Goal: Check status: Check status

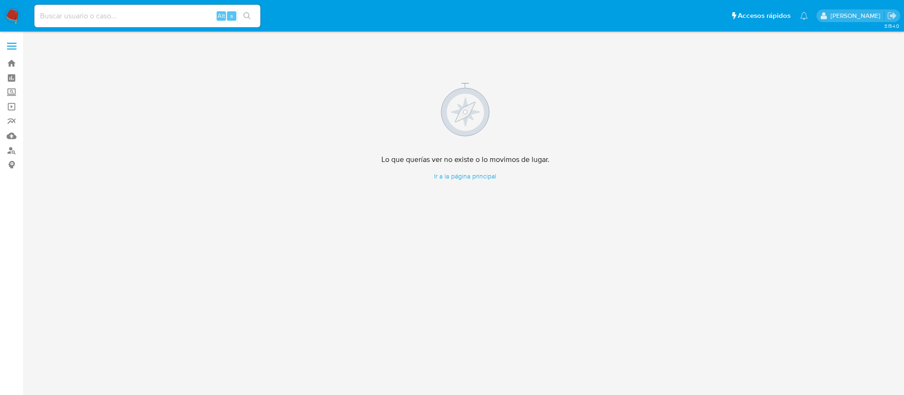
click at [166, 11] on input at bounding box center [147, 16] width 226 height 12
paste input "1978206719"
type input "1978206719"
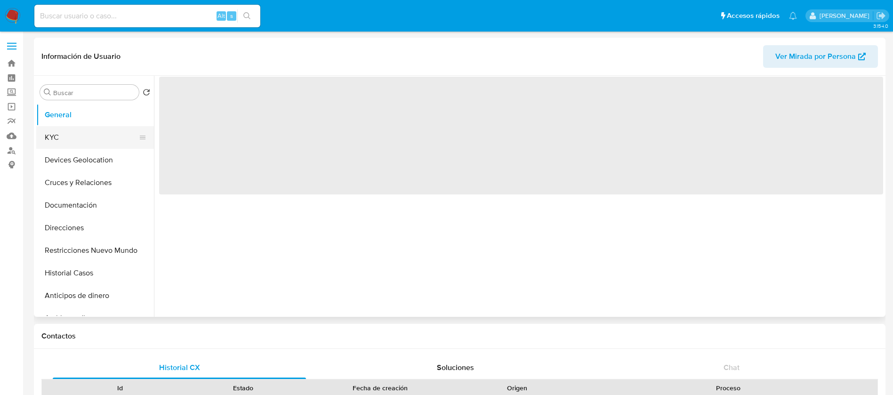
click at [85, 136] on button "KYC" at bounding box center [91, 137] width 110 height 23
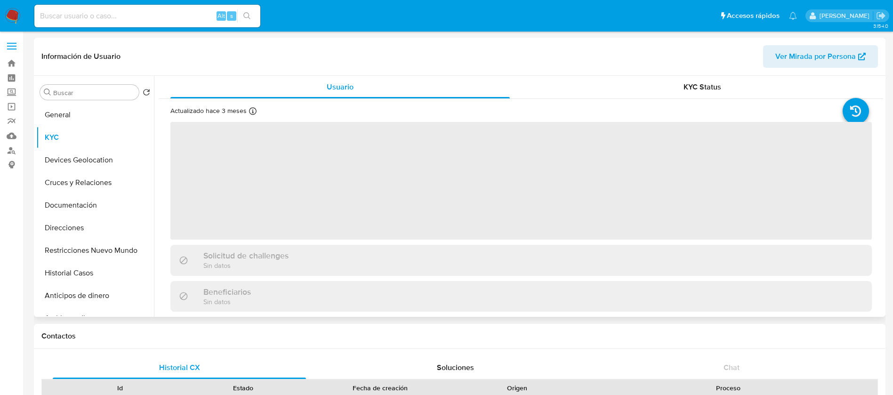
select select "10"
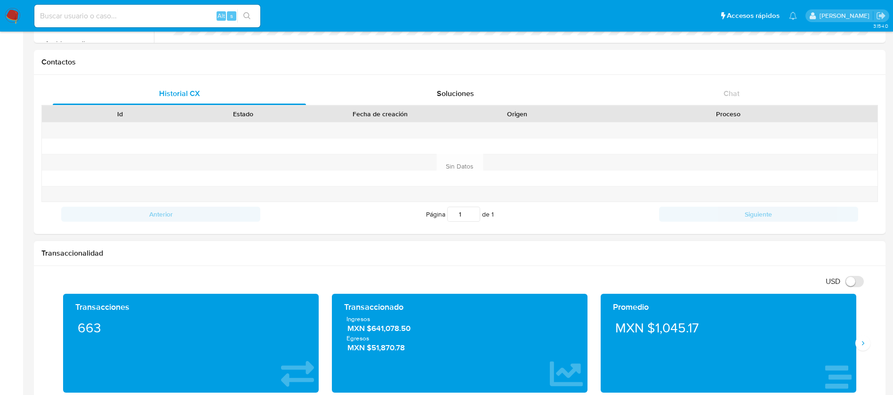
scroll to position [353, 0]
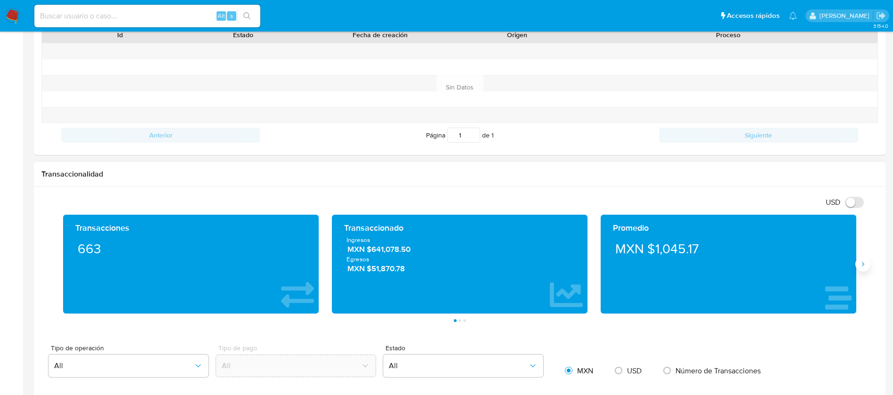
click at [865, 266] on icon "Siguiente" at bounding box center [864, 264] width 8 height 8
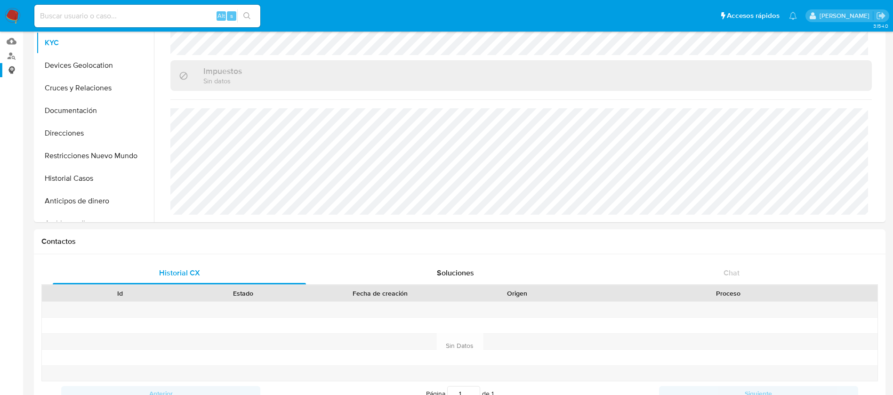
scroll to position [0, 0]
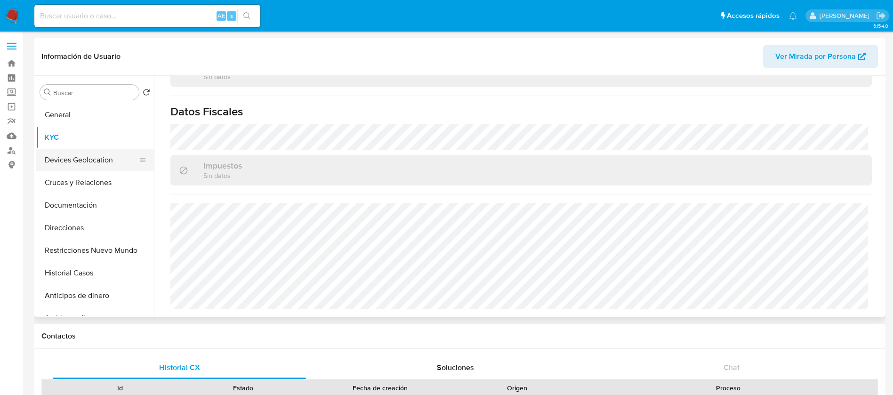
click at [114, 154] on button "Devices Geolocation" at bounding box center [91, 160] width 110 height 23
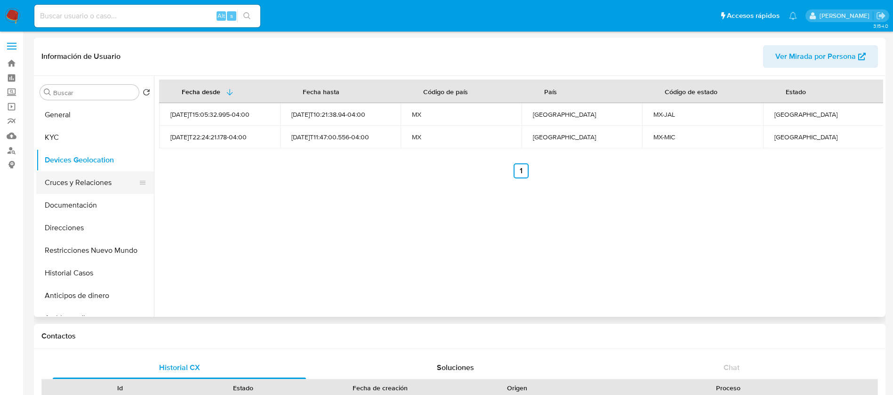
click at [59, 177] on button "Cruces y Relaciones" at bounding box center [91, 182] width 110 height 23
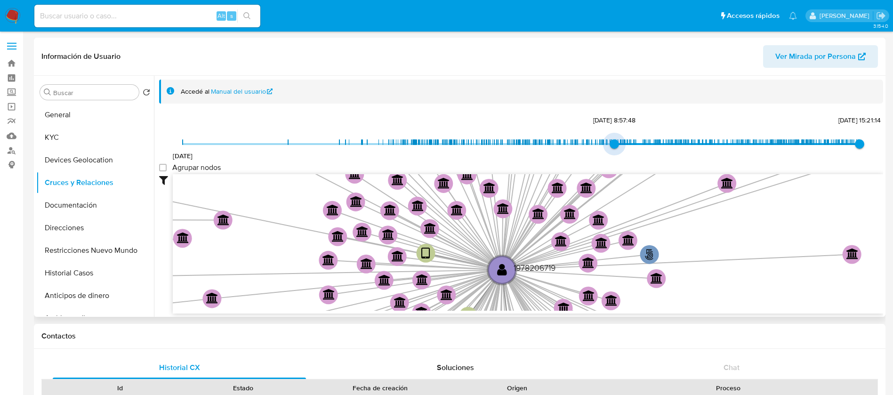
type input "1740775660000"
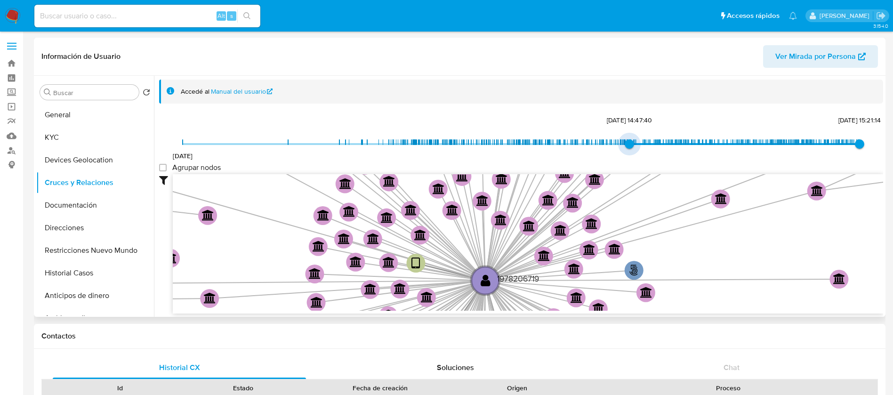
drag, startPoint x: 179, startPoint y: 148, endPoint x: 627, endPoint y: 146, distance: 447.9
click at [627, 146] on span "28/2/2025, 14:47:40" at bounding box center [629, 143] width 9 height 9
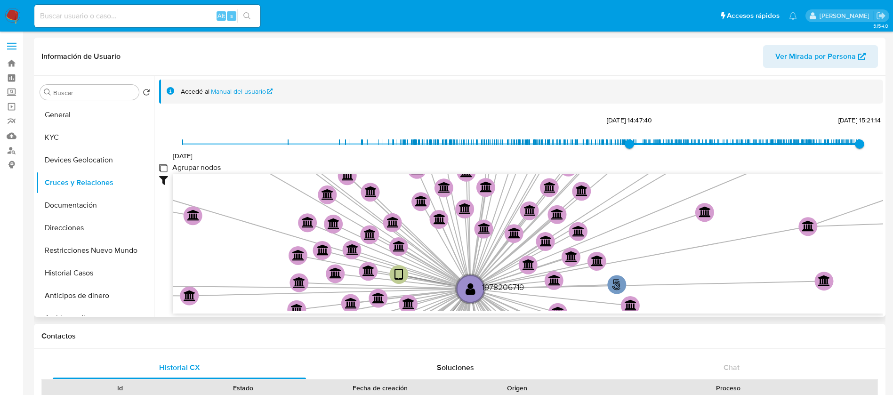
click at [163, 167] on group_nodes "Agrupar nodos" at bounding box center [163, 168] width 8 height 8
checkbox group_nodes "true"
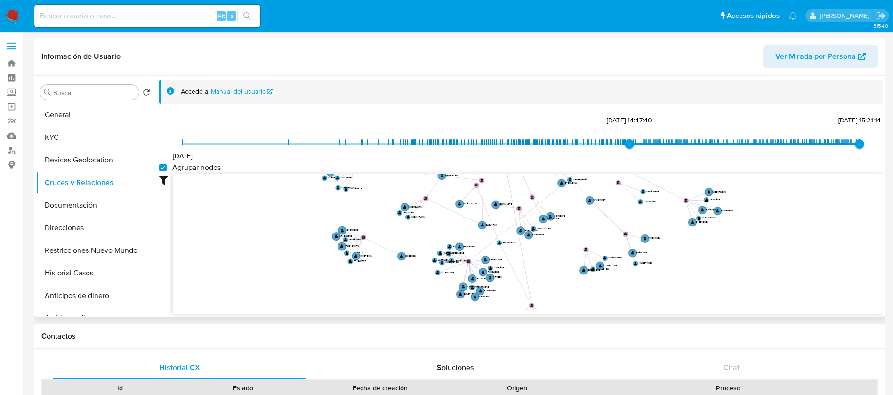
drag, startPoint x: 528, startPoint y: 205, endPoint x: 535, endPoint y: 94, distance: 110.9
click at [535, 94] on div "Accedé al Manual del usuario 4/4/2024 28/2/2025, 14:47:40 17/8/2025, 15:21:14 A…" at bounding box center [521, 197] width 724 height 234
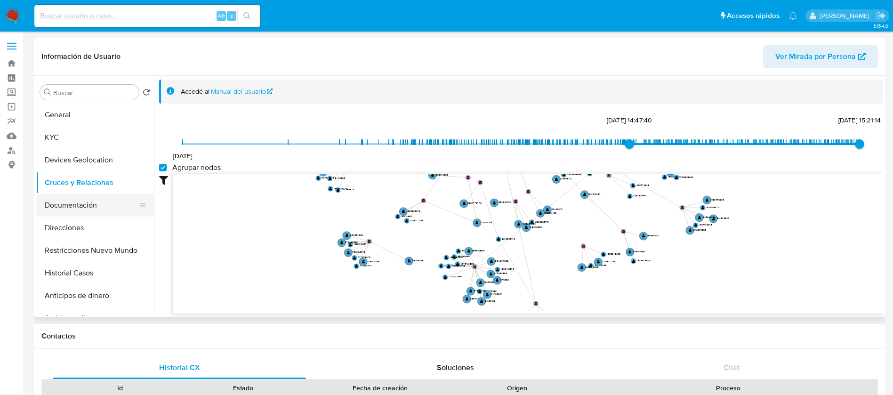
click at [82, 201] on button "Documentación" at bounding box center [91, 205] width 110 height 23
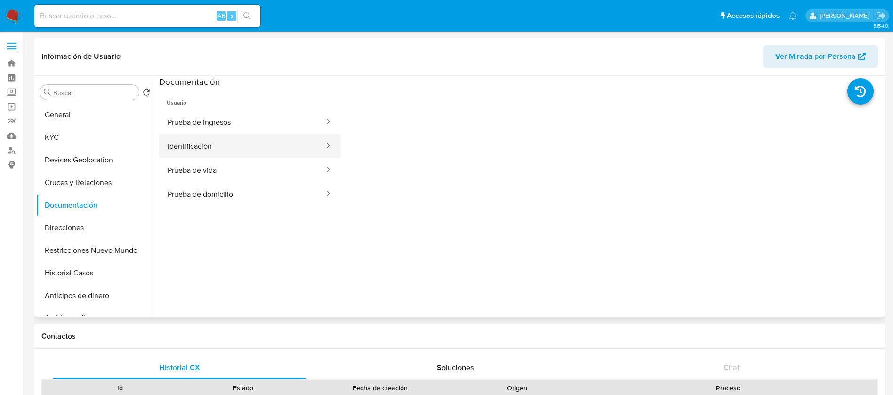
click at [214, 144] on button "Identificación" at bounding box center [242, 146] width 166 height 24
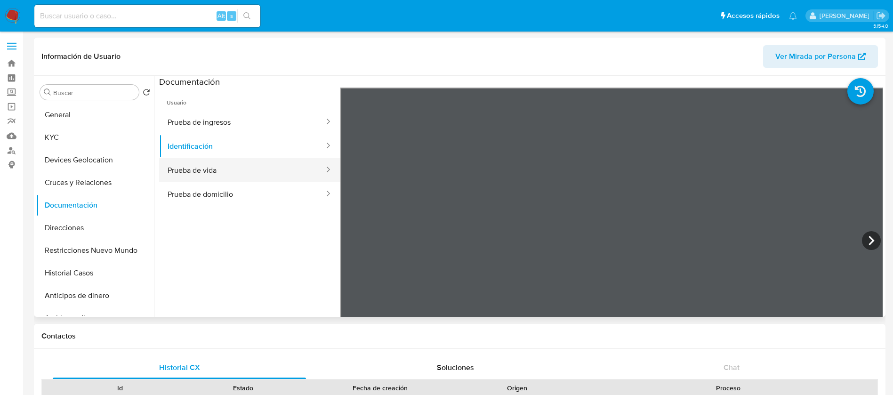
click at [217, 175] on button "Prueba de vida" at bounding box center [242, 170] width 166 height 24
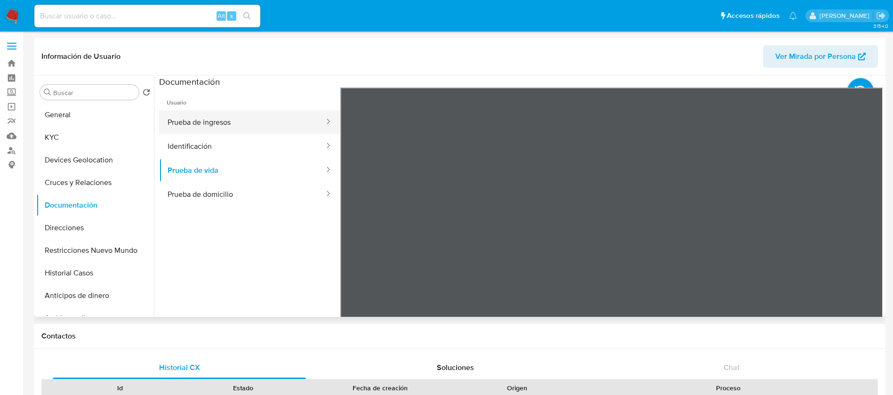
click at [207, 122] on button "Prueba de ingresos" at bounding box center [242, 122] width 166 height 24
click at [594, 68] on div "Información de Usuario Ver Mirada por Persona Buscar Volver al orden por defect…" at bounding box center [460, 177] width 852 height 279
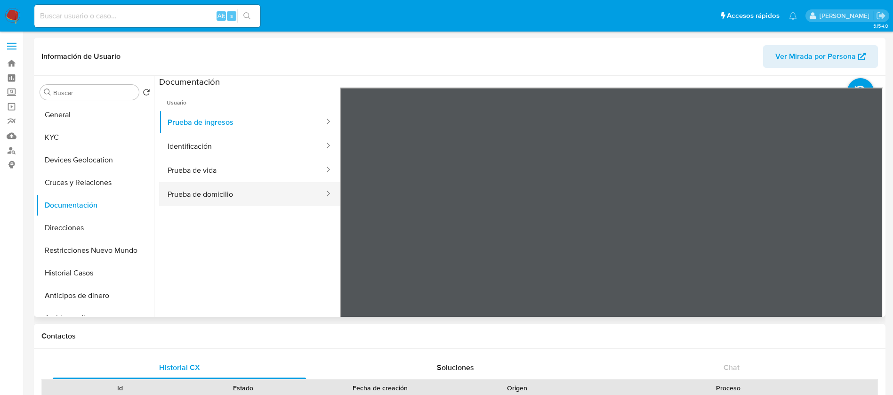
click at [211, 196] on button "Prueba de domicilio" at bounding box center [242, 194] width 166 height 24
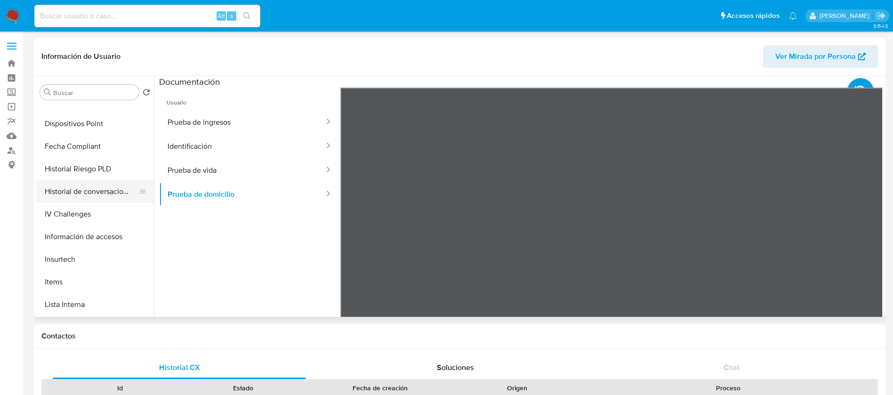
scroll to position [353, 0]
click at [68, 213] on button "Items" at bounding box center [91, 214] width 110 height 23
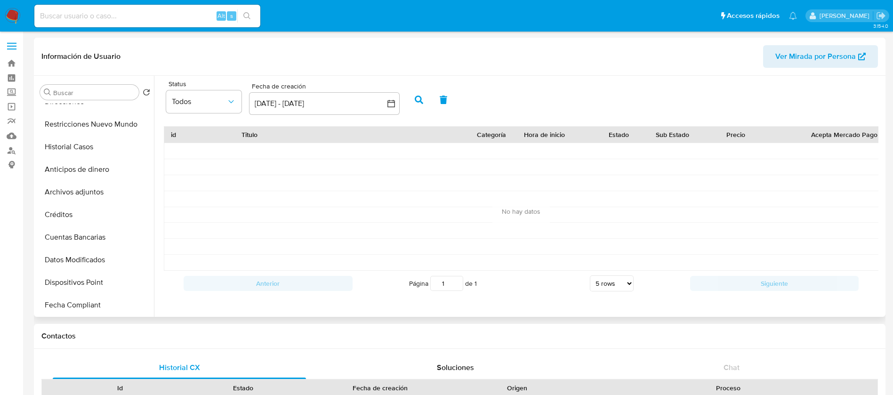
scroll to position [0, 0]
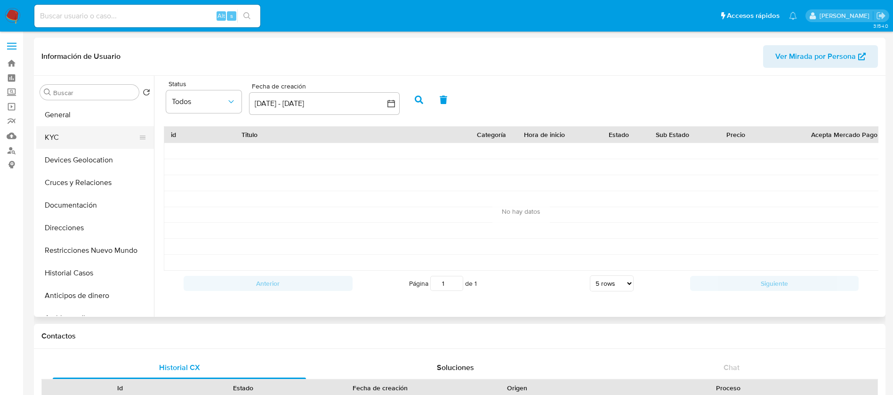
click at [61, 142] on button "KYC" at bounding box center [91, 137] width 110 height 23
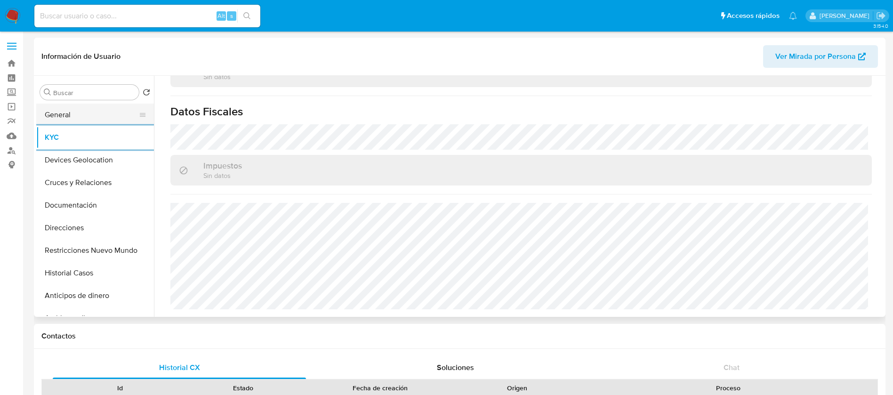
click at [108, 111] on button "General" at bounding box center [91, 115] width 110 height 23
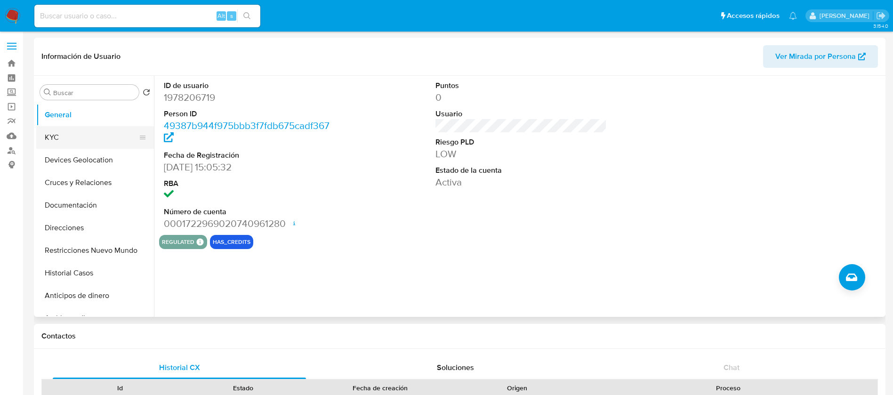
click at [88, 142] on button "KYC" at bounding box center [91, 137] width 110 height 23
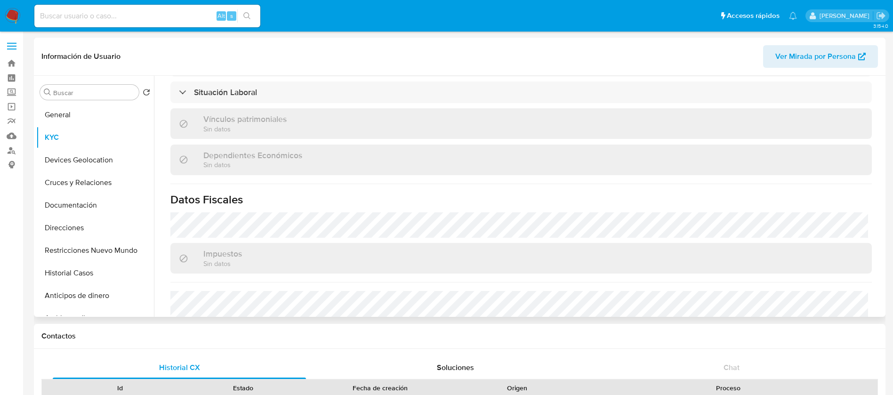
scroll to position [583, 0]
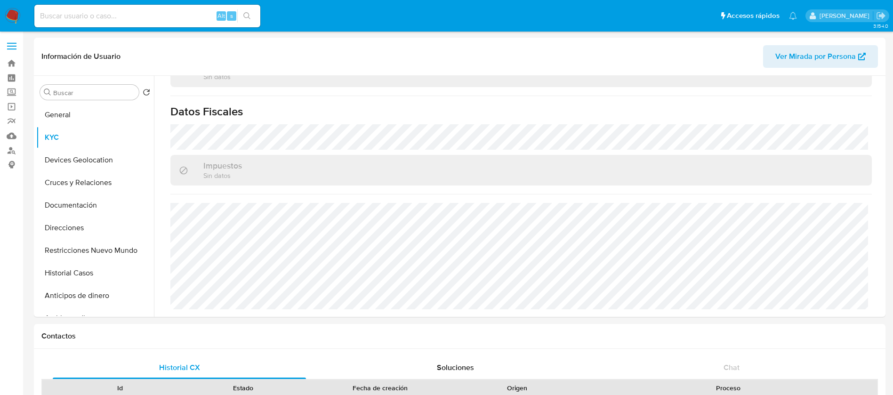
click at [97, 12] on input at bounding box center [147, 16] width 226 height 12
paste input "239432537"
type input "239432537"
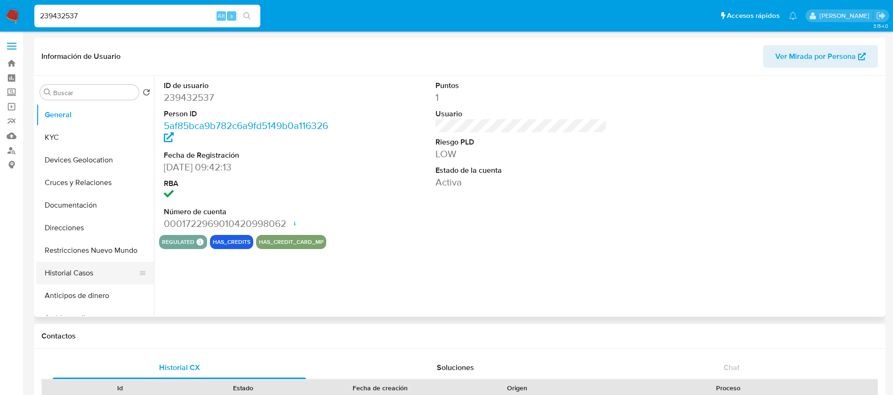
click at [79, 264] on button "Historial Casos" at bounding box center [91, 273] width 110 height 23
select select "10"
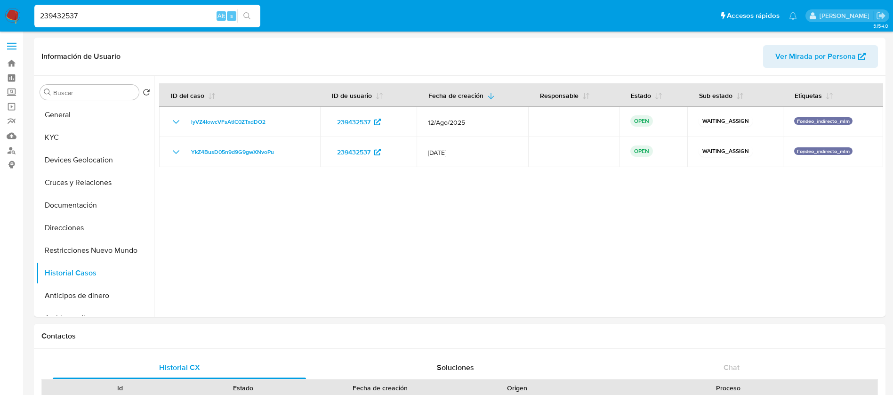
drag, startPoint x: 104, startPoint y: 17, endPoint x: 0, endPoint y: -40, distance: 118.3
paste input "137326073"
type input "137326073"
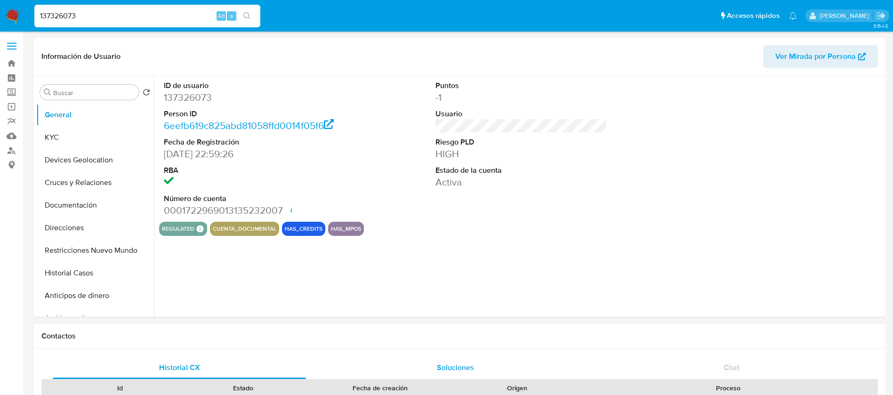
select select "10"
click at [126, 272] on button "Historial Casos" at bounding box center [91, 273] width 110 height 23
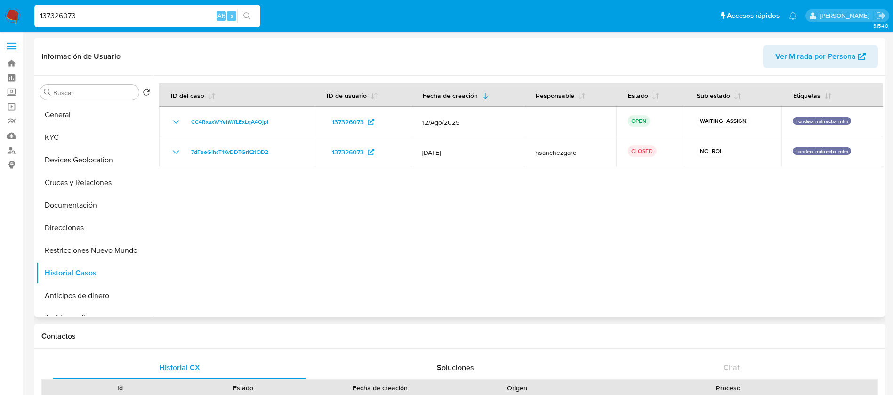
drag, startPoint x: 700, startPoint y: 186, endPoint x: 403, endPoint y: 168, distance: 298.2
click at [403, 168] on div at bounding box center [519, 196] width 730 height 241
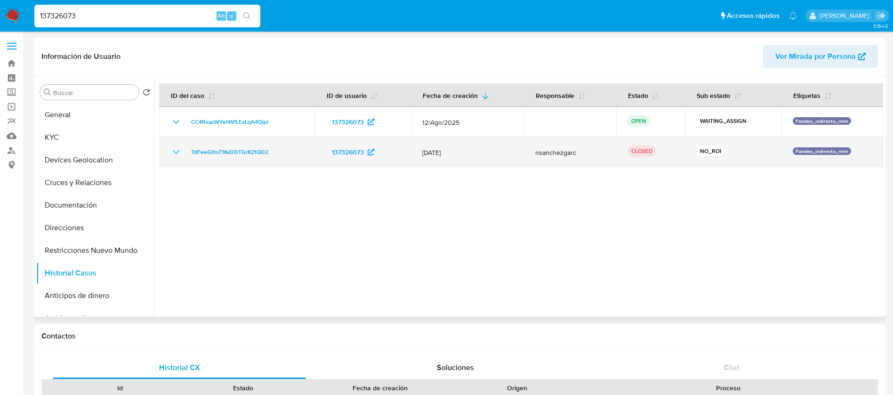
drag, startPoint x: 418, startPoint y: 151, endPoint x: 616, endPoint y: 157, distance: 198.4
click at [616, 157] on tr "7dFeeGlhsT1KvDDTGrK21QD2 137326073 12/Jul/2025 nsanchezgarc CLOSED NO_ROI Fonde…" at bounding box center [521, 152] width 724 height 30
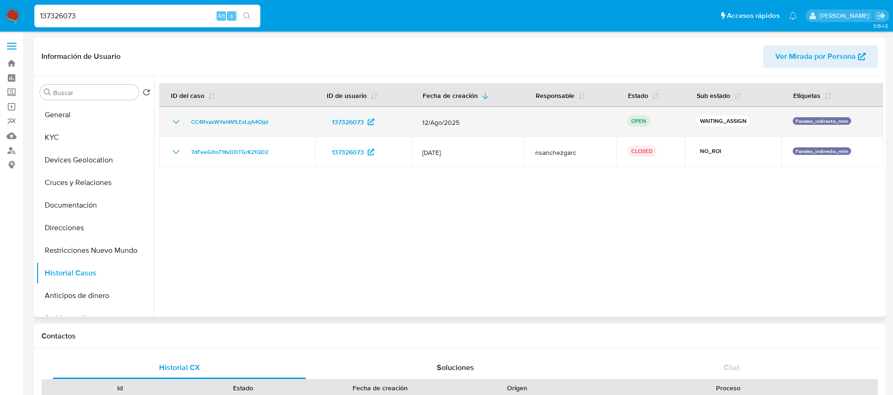
drag, startPoint x: 283, startPoint y: 118, endPoint x: 185, endPoint y: 120, distance: 97.5
click at [185, 120] on div "CC4RxaxWYehWfLExLqA4Ojpl" at bounding box center [236, 121] width 133 height 11
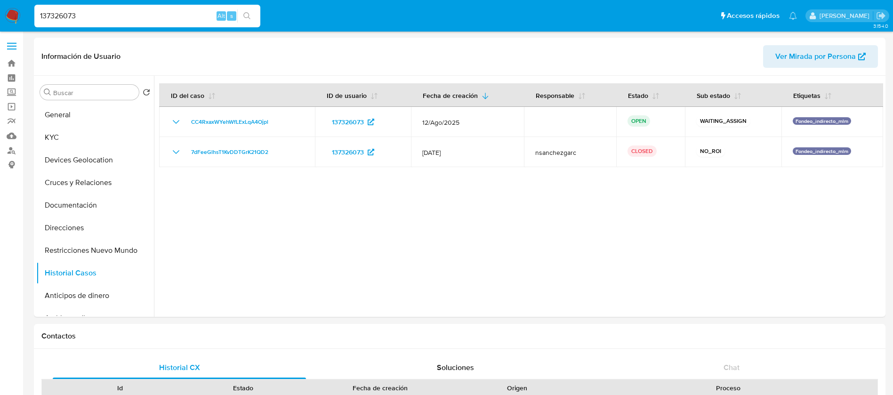
click at [20, 12] on nav "Pausado Ver notificaciones 137326073 Alt s Accesos rápidos Presiona las siguien…" at bounding box center [446, 16] width 893 height 32
click at [18, 13] on img at bounding box center [13, 16] width 16 height 16
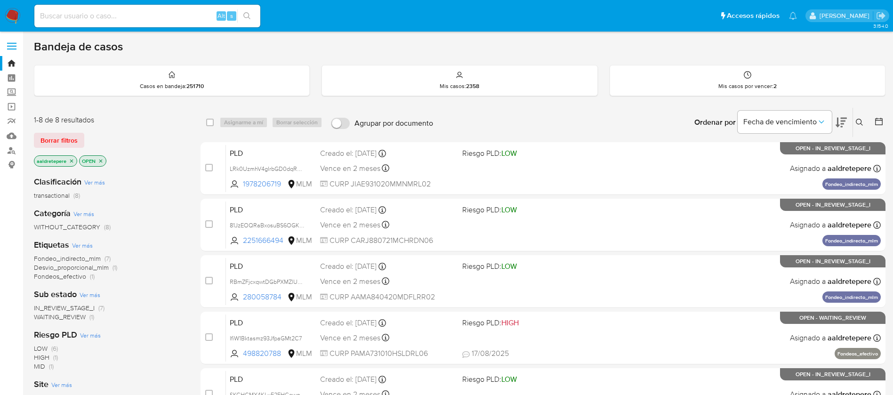
click at [862, 121] on icon at bounding box center [860, 123] width 8 height 8
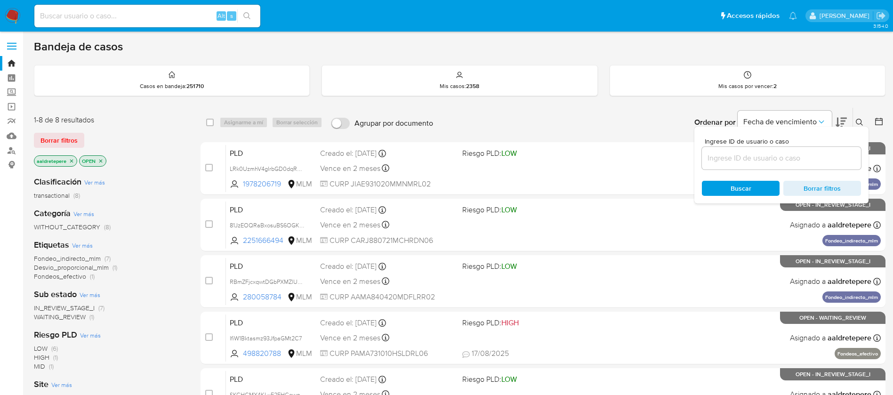
click at [787, 158] on input at bounding box center [781, 158] width 159 height 12
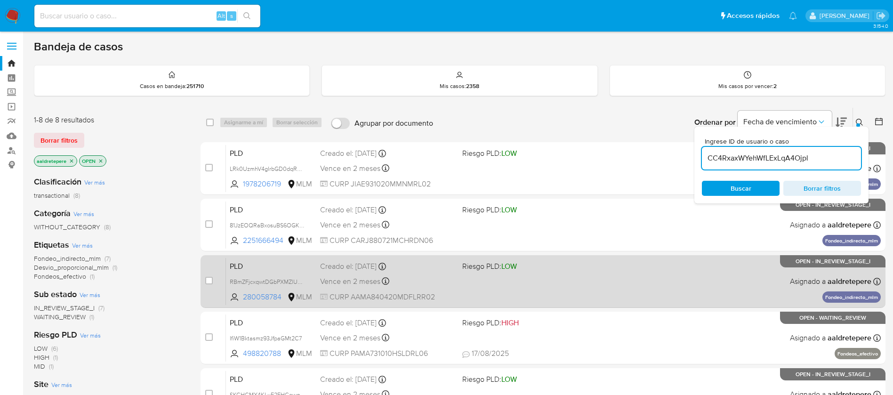
type input "CC4RxaxWYehWfLExLqA4Ojpl"
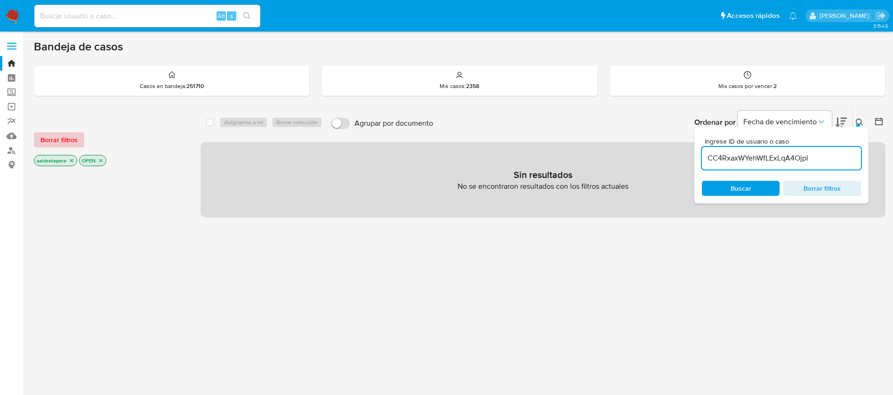
click at [48, 141] on span "Borrar filtros" at bounding box center [59, 139] width 37 height 13
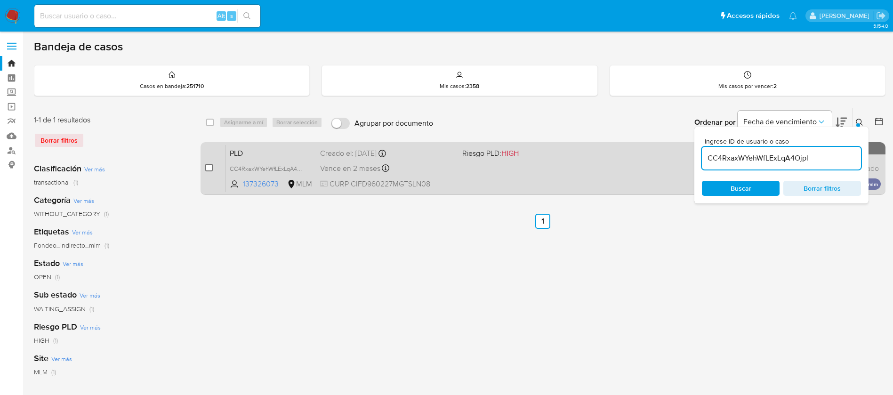
click at [209, 168] on input "checkbox" at bounding box center [209, 168] width 8 height 8
checkbox input "true"
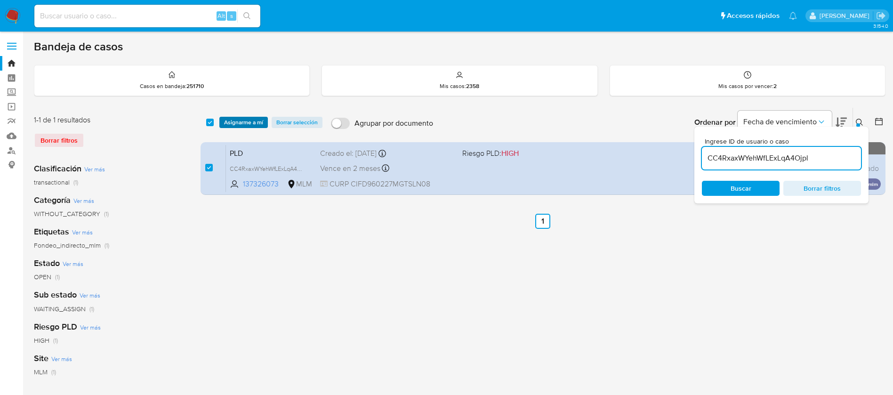
click at [259, 122] on span "Asignarme a mí" at bounding box center [243, 122] width 39 height 9
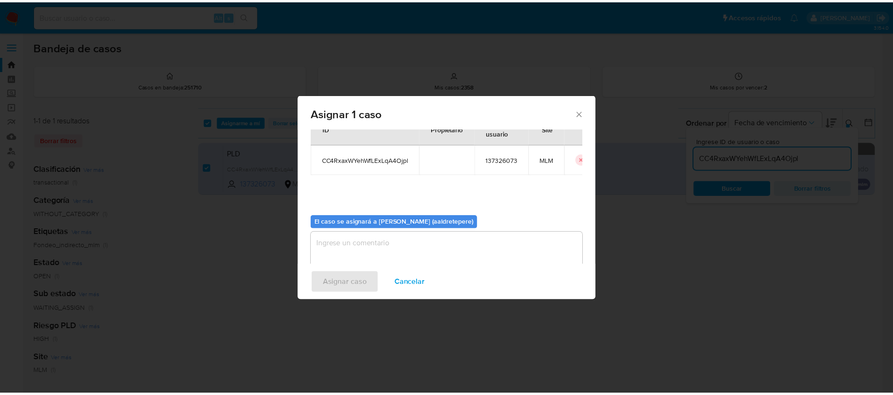
scroll to position [49, 0]
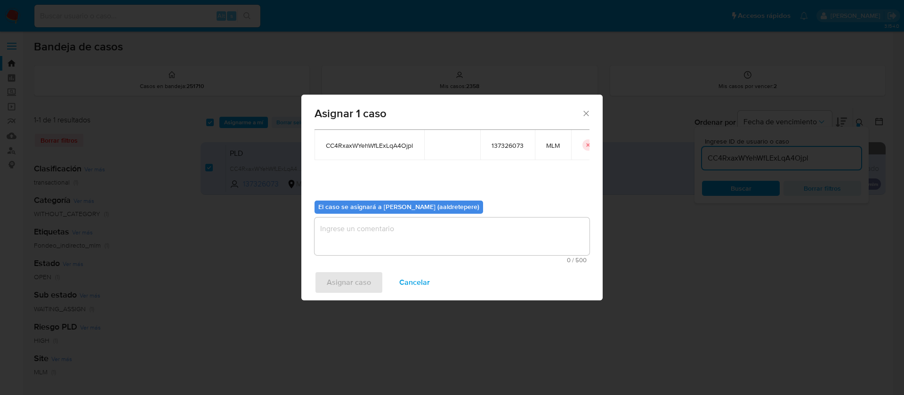
click at [390, 242] on textarea "assign-modal" at bounding box center [452, 237] width 275 height 38
click at [359, 284] on span "Asignar caso" at bounding box center [349, 282] width 44 height 21
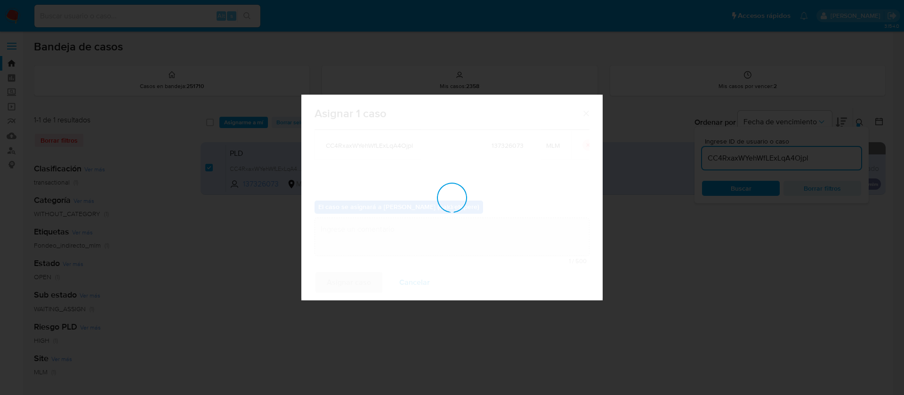
checkbox input "false"
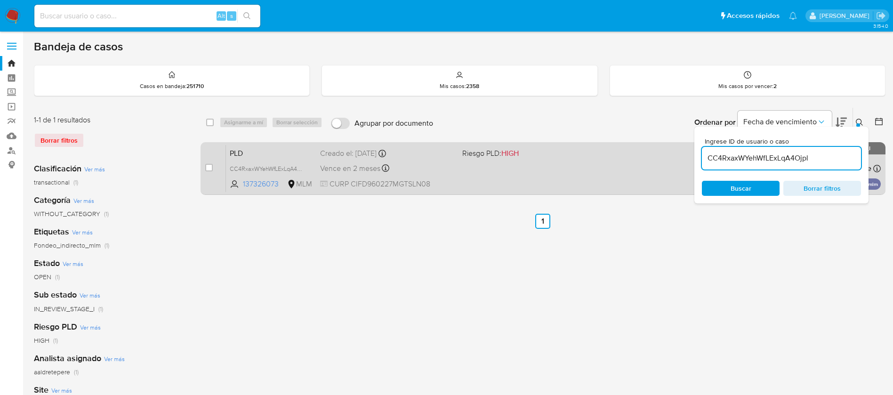
click at [621, 166] on div "PLD CC4RxaxWYehWfLExLqA4Ojpl 137326073 MLM Riesgo PLD: HIGH Creado el: 12/08/20…" at bounding box center [553, 169] width 655 height 48
click at [533, 176] on div "PLD CC4RxaxWYehWfLExLqA4Ojpl 137326073 MLM Riesgo PLD: HIGH Creado el: 12/08/20…" at bounding box center [553, 169] width 655 height 48
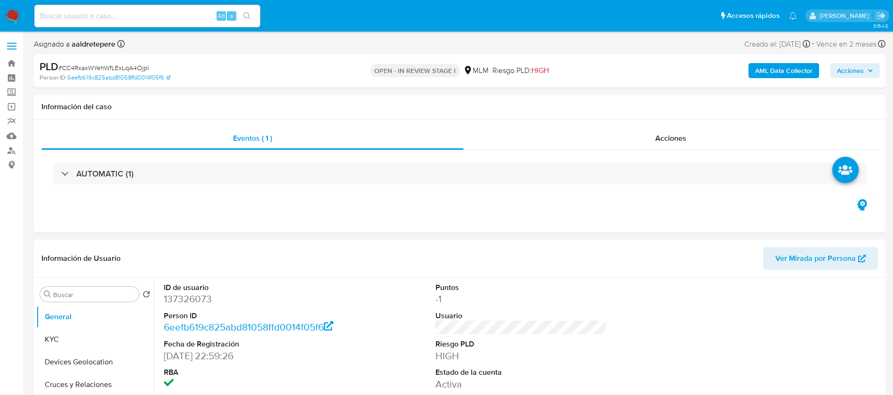
select select "10"
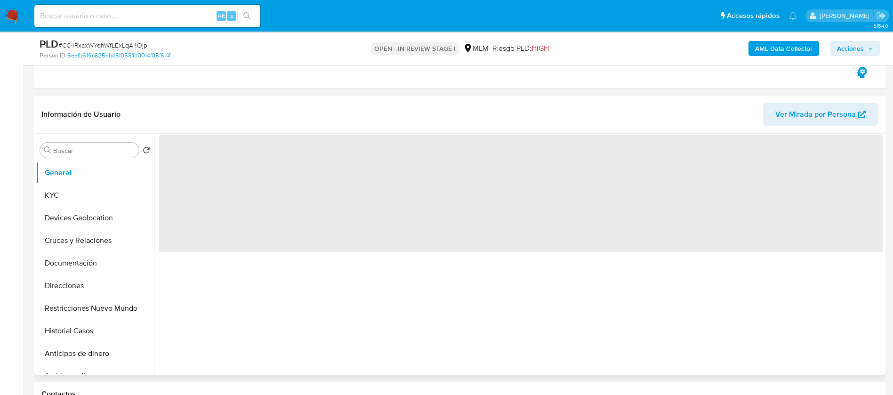
scroll to position [212, 0]
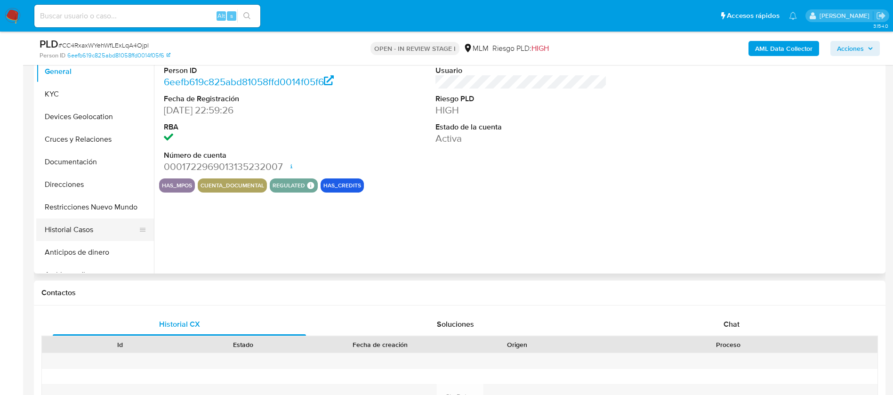
click at [89, 235] on button "Historial Casos" at bounding box center [91, 230] width 110 height 23
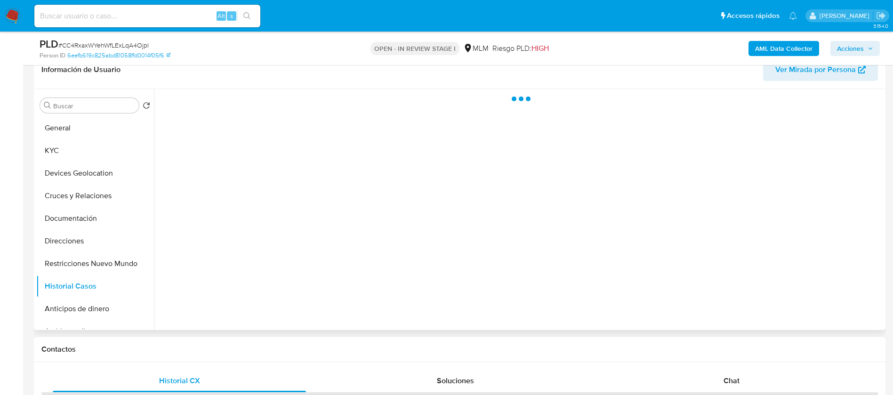
select select "10"
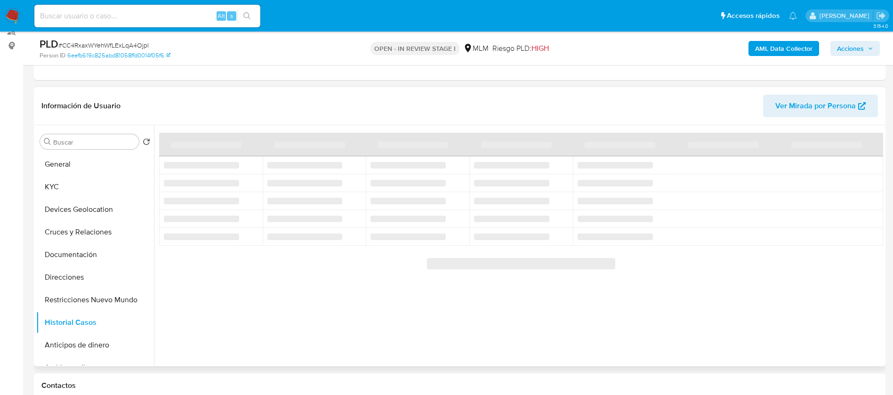
scroll to position [141, 0]
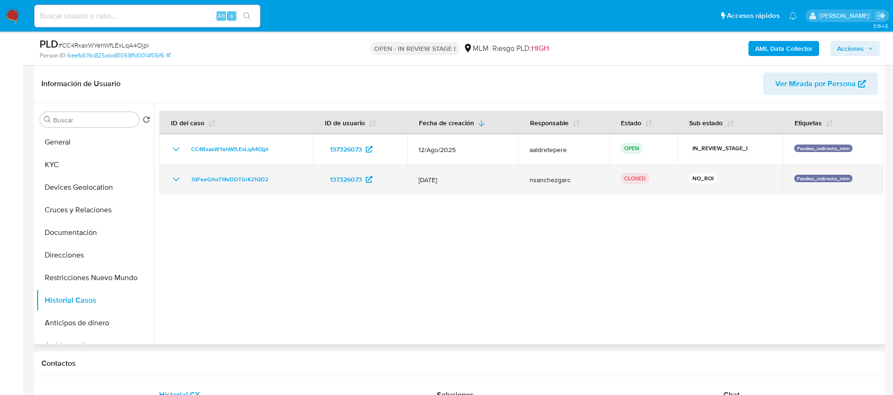
click at [176, 182] on icon "Mostrar/Ocultar" at bounding box center [175, 179] width 11 height 11
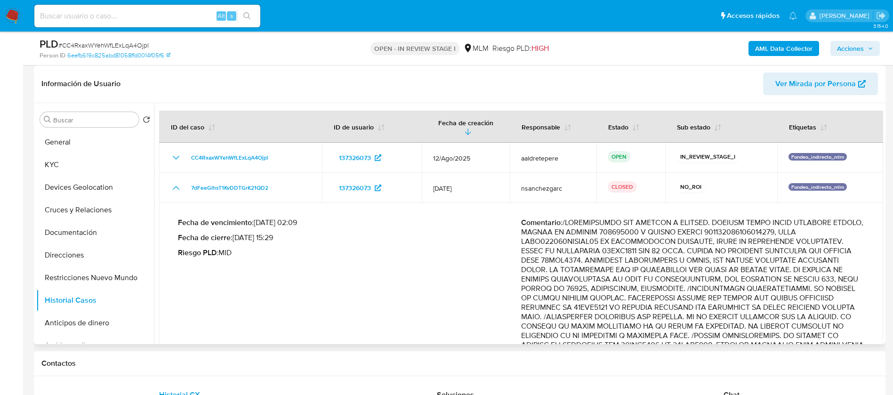
drag, startPoint x: 608, startPoint y: 320, endPoint x: 619, endPoint y: 327, distance: 13.1
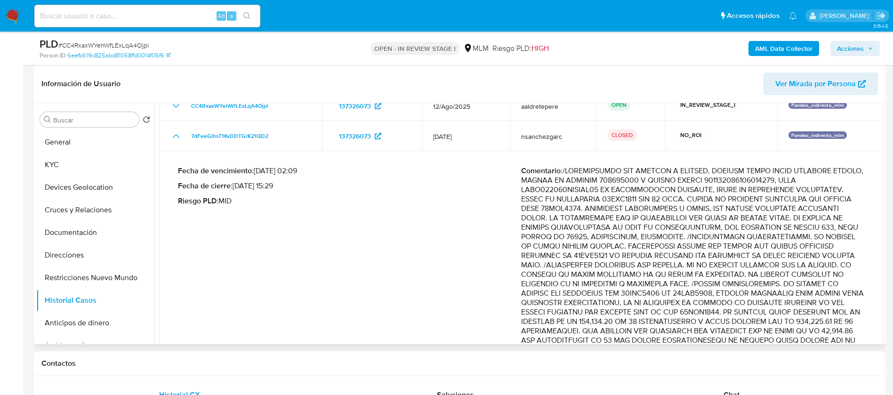
scroll to position [71, 0]
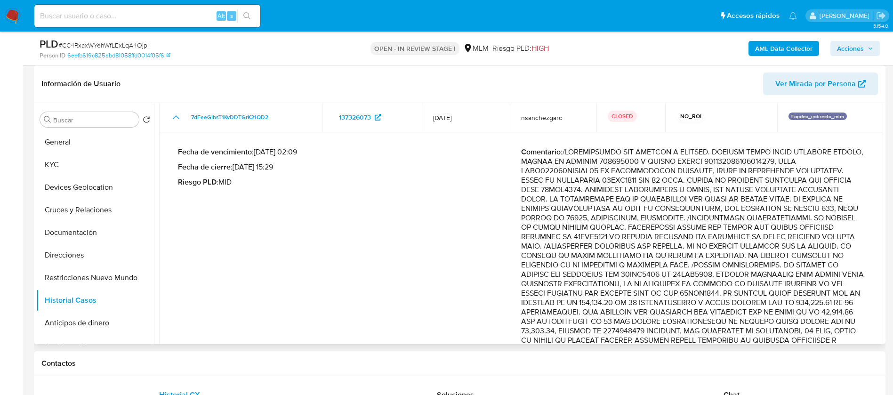
drag, startPoint x: 585, startPoint y: 268, endPoint x: 845, endPoint y: 271, distance: 260.0
click at [845, 271] on p "Comentario :" at bounding box center [692, 349] width 343 height 405
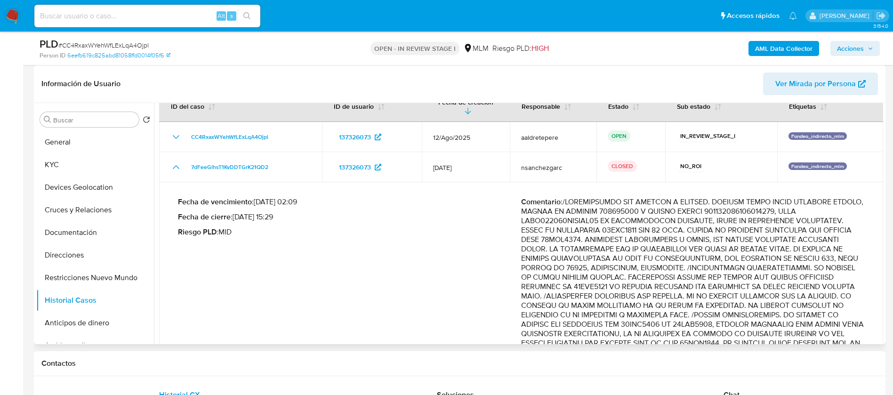
scroll to position [0, 0]
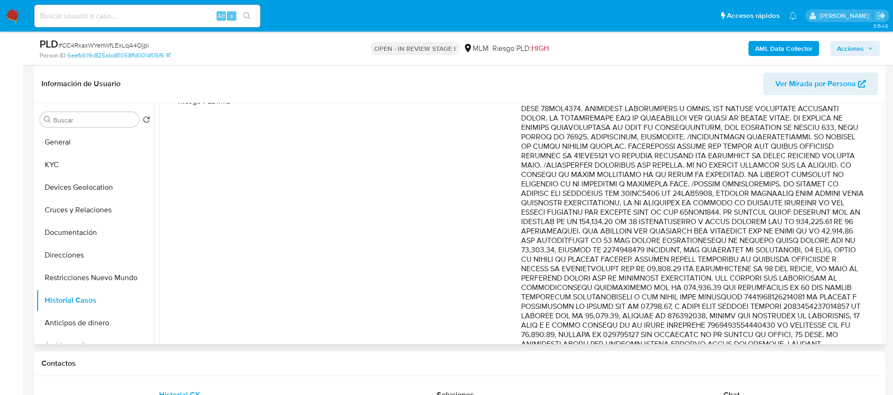
scroll to position [212, 0]
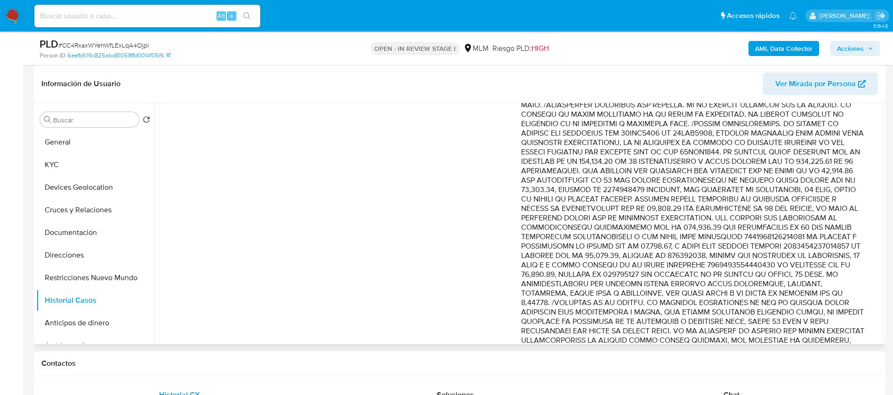
click at [722, 221] on p "Comentario :" at bounding box center [692, 208] width 343 height 405
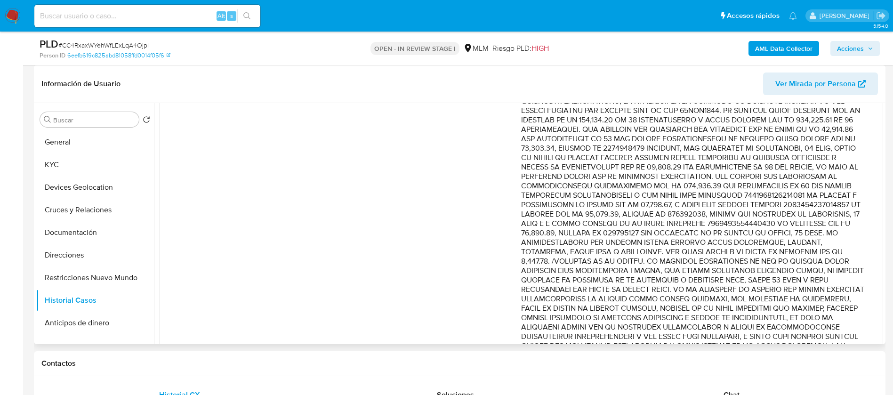
scroll to position [323, 0]
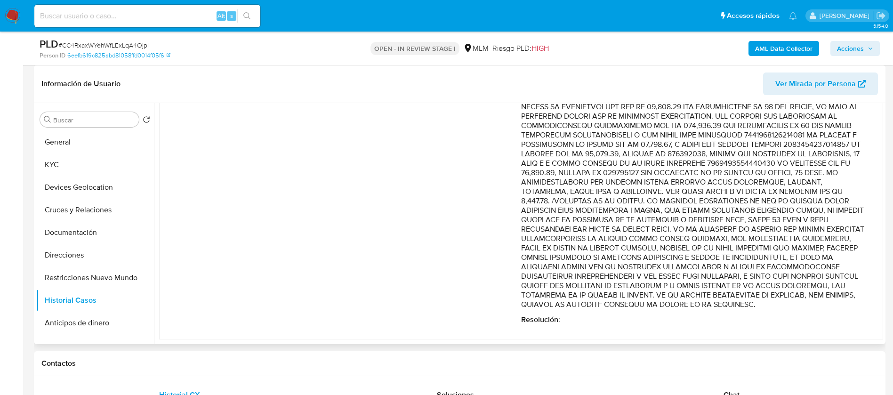
click at [617, 196] on p "Comentario :" at bounding box center [692, 106] width 343 height 405
click at [546, 216] on p "Comentario :" at bounding box center [692, 106] width 343 height 405
click at [631, 213] on p "Comentario :" at bounding box center [692, 106] width 343 height 405
drag, startPoint x: 763, startPoint y: 209, endPoint x: 630, endPoint y: 229, distance: 134.3
click at [630, 229] on p "Comentario :" at bounding box center [692, 106] width 343 height 405
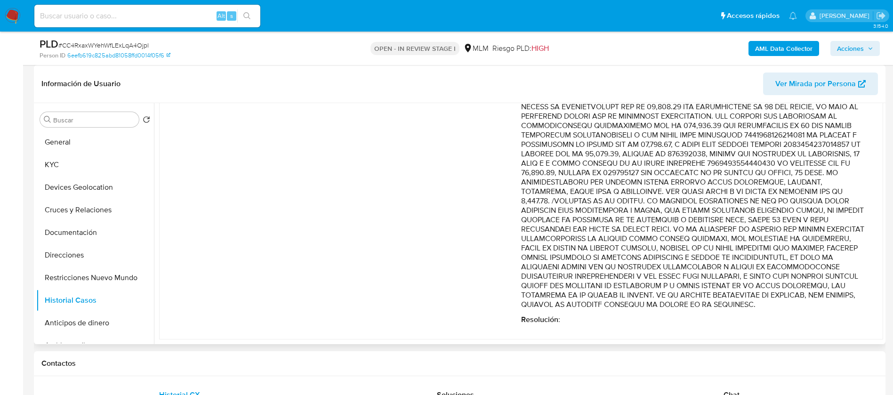
click at [619, 232] on p "Comentario :" at bounding box center [692, 106] width 343 height 405
click at [636, 210] on p "Comentario :" at bounding box center [692, 106] width 343 height 405
drag, startPoint x: 519, startPoint y: 209, endPoint x: 727, endPoint y: 204, distance: 207.8
click at [727, 204] on div "Fecha de vencimiento : 10/09/2025 02:09 Fecha de cierre : 18/08/2025 15:29 Ries…" at bounding box center [521, 114] width 687 height 435
drag, startPoint x: 761, startPoint y: 209, endPoint x: 523, endPoint y: 211, distance: 237.8
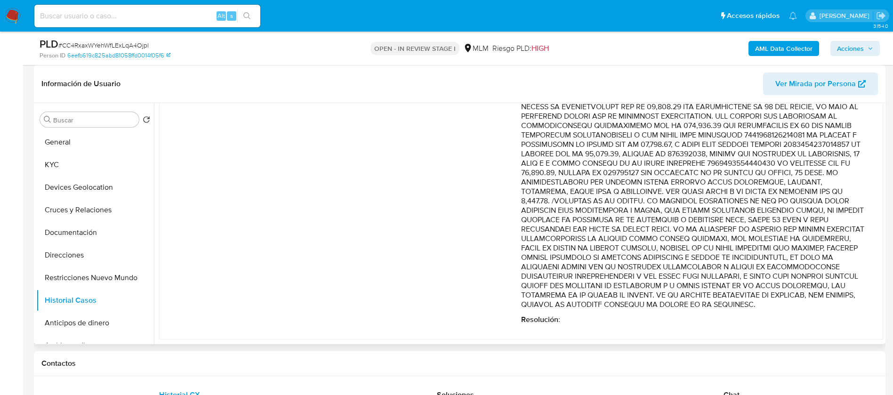
click at [523, 211] on p "Comentario :" at bounding box center [692, 106] width 343 height 405
click at [581, 225] on p "Comentario :" at bounding box center [692, 106] width 343 height 405
drag, startPoint x: 739, startPoint y: 229, endPoint x: 869, endPoint y: 308, distance: 151.9
click at [869, 308] on td "Fecha de vencimiento : 10/09/2025 02:09 Fecha de cierre : 18/08/2025 15:29 Ries…" at bounding box center [521, 114] width 724 height 450
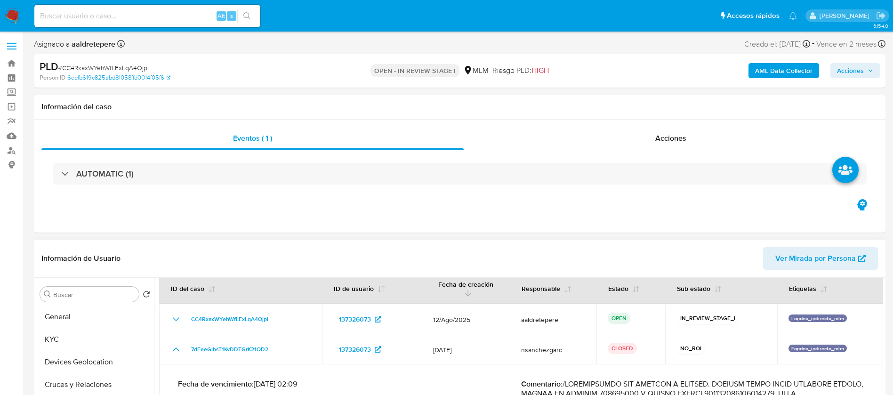
scroll to position [0, 0]
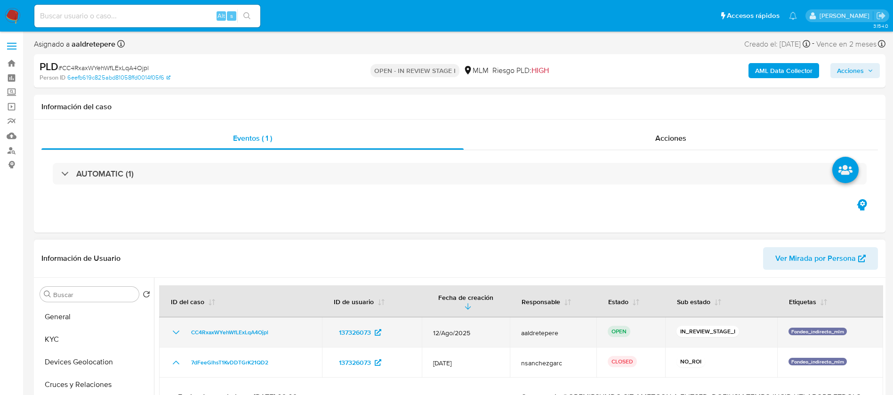
drag, startPoint x: 282, startPoint y: 335, endPoint x: 184, endPoint y: 333, distance: 98.4
click at [184, 333] on div "CC4RxaxWYehWfLExLqA4Ojpl" at bounding box center [240, 332] width 140 height 11
